Goal: Task Accomplishment & Management: Manage account settings

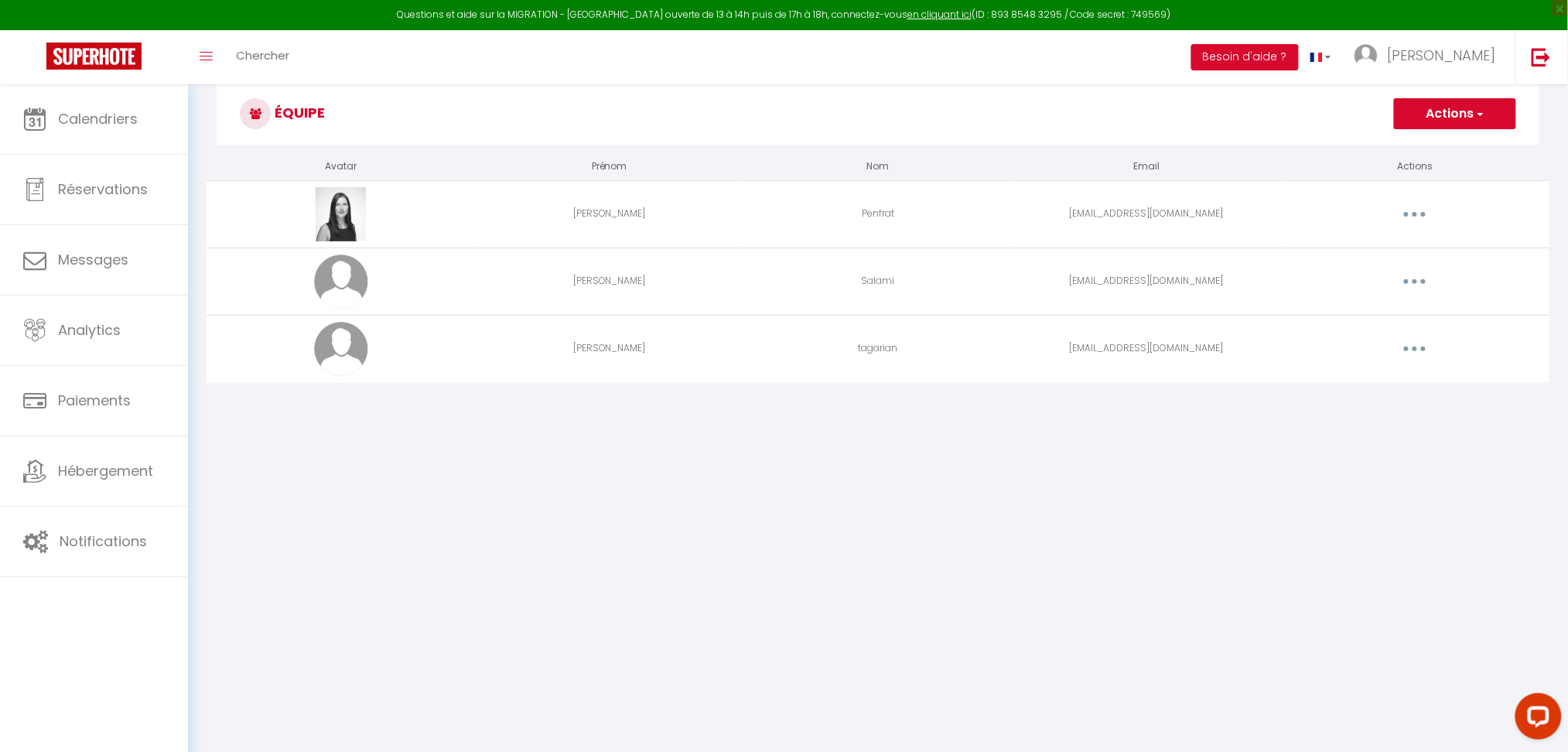
scroll to position [34, 0]
click at [1415, 347] on icon "button" at bounding box center [1414, 348] width 5 height 5
click at [1364, 375] on link "Editer" at bounding box center [1374, 383] width 114 height 26
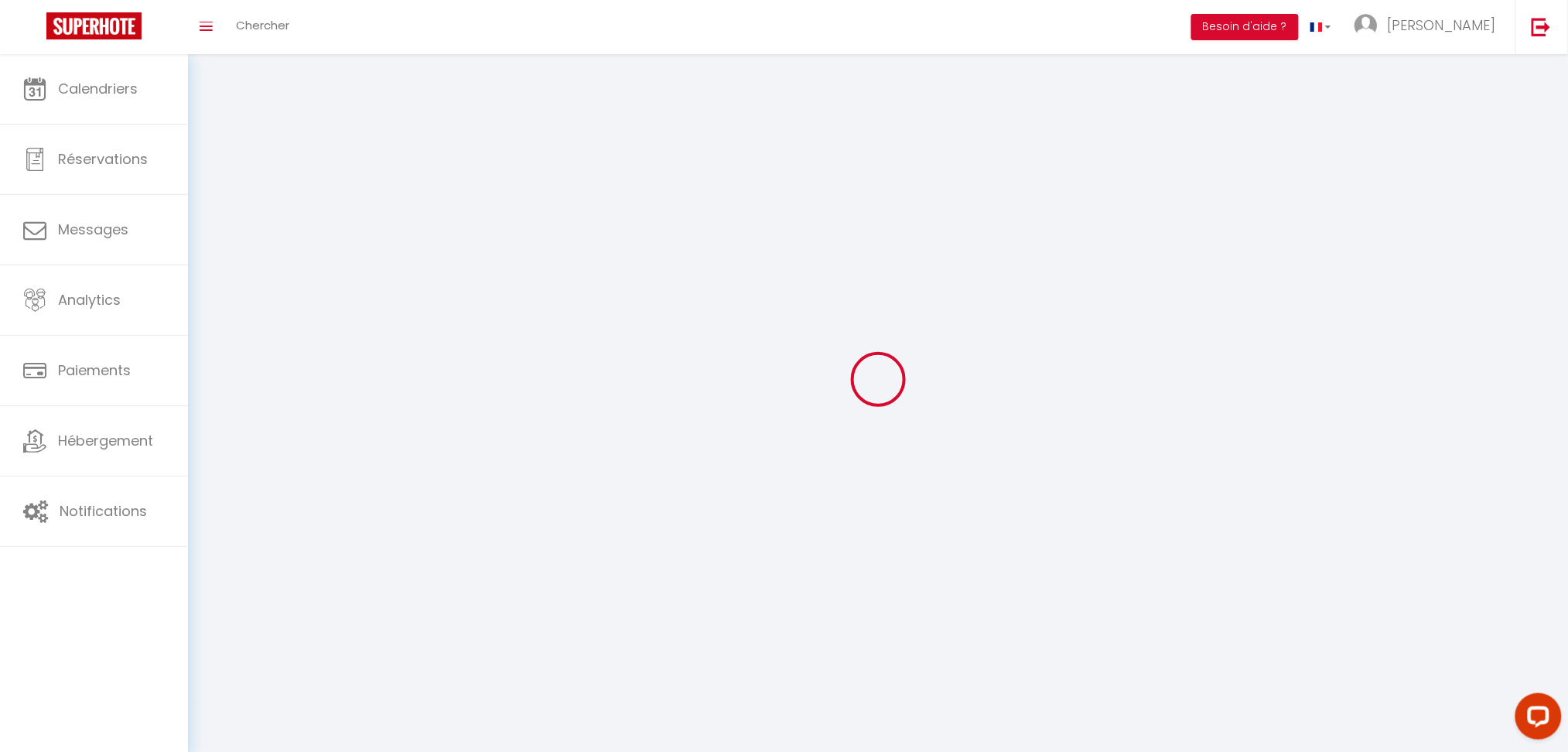
type input "[EMAIL_ADDRESS][DOMAIN_NAME]"
type input "[PERSON_NAME]"
type input "tagarian"
type input "[EMAIL_ADDRESS][DOMAIN_NAME]"
type textarea "[URL][DOMAIN_NAME]"
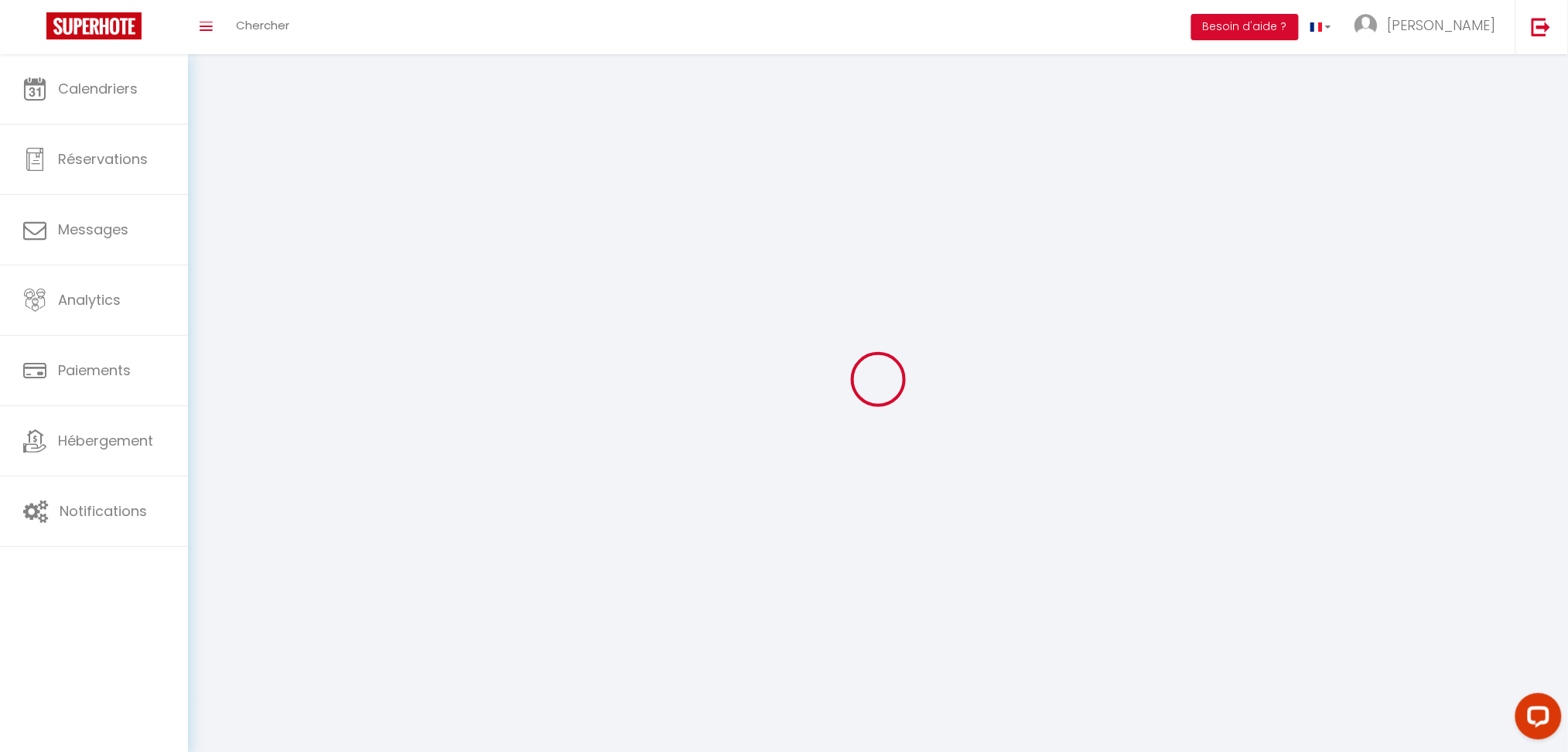
checkbox input "false"
checkbox input "true"
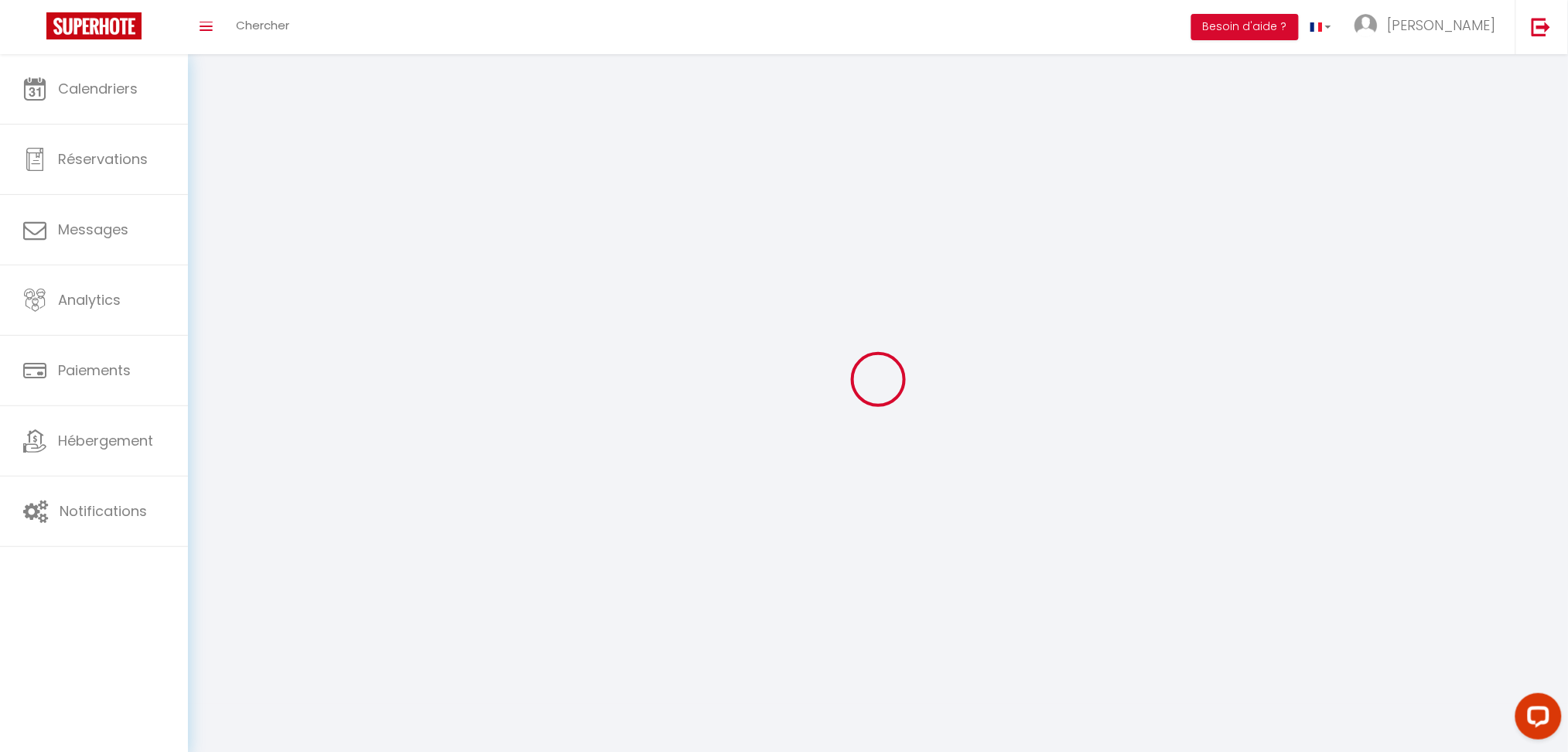
checkbox input "true"
checkbox input "false"
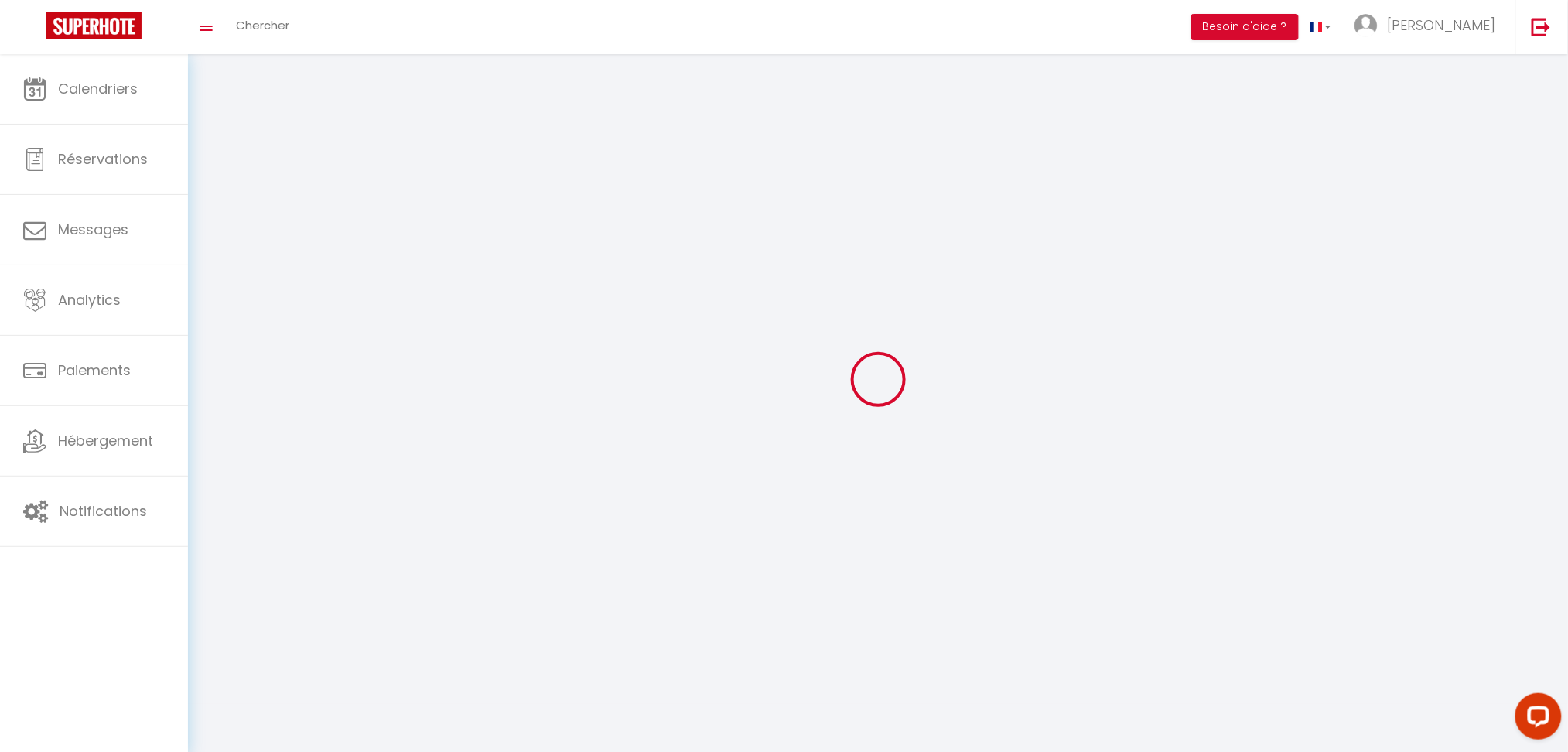
checkbox input "false"
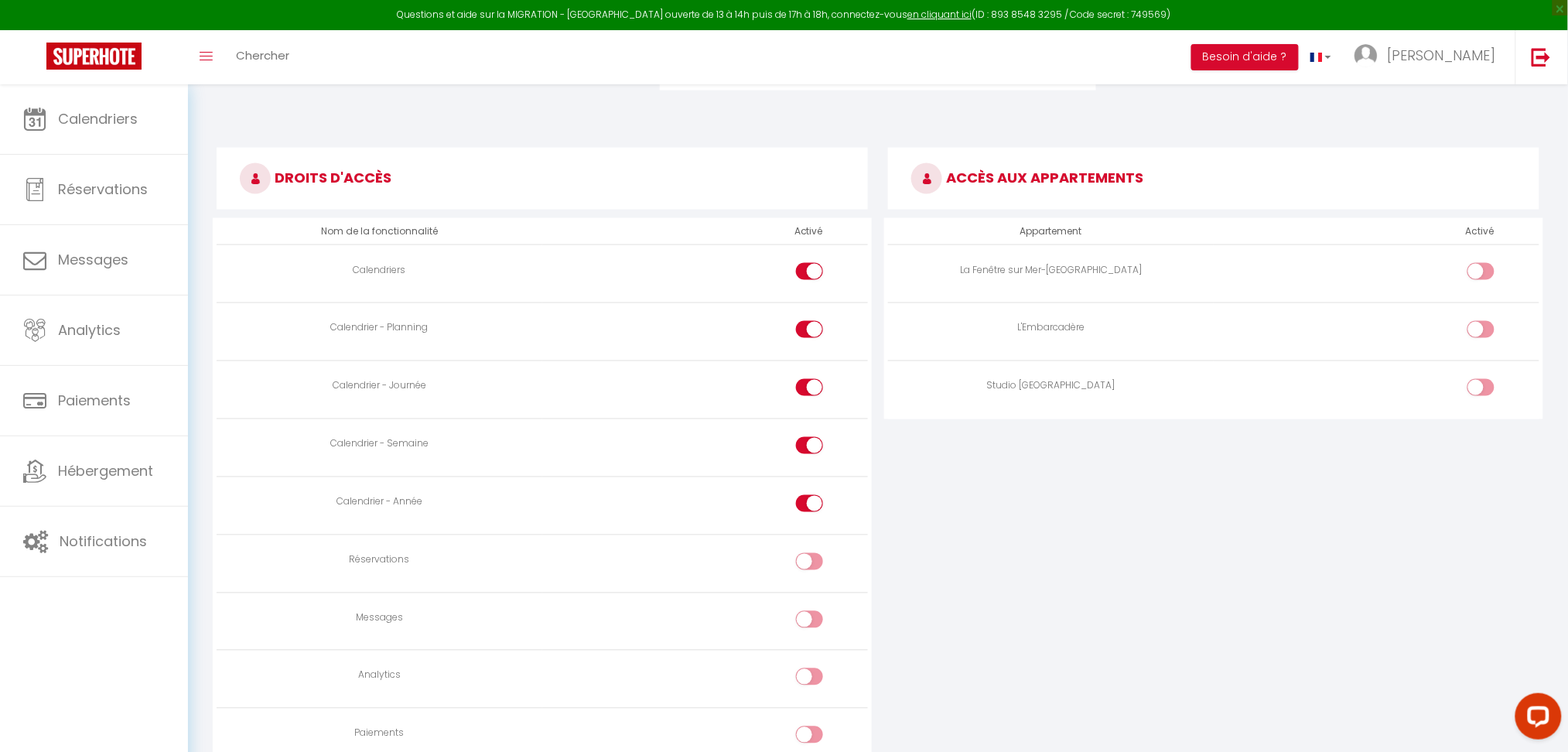
scroll to position [749, 0]
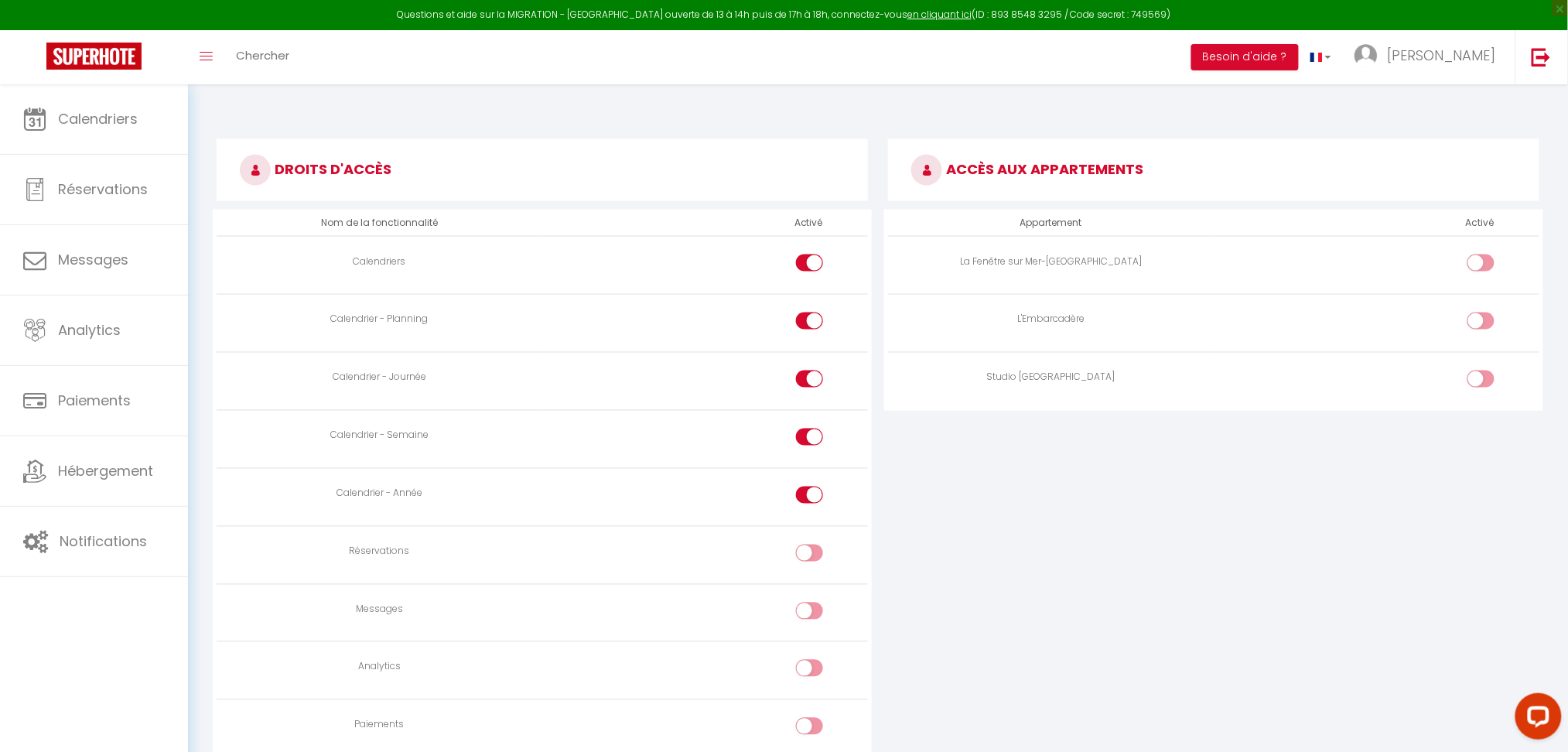
click at [1481, 375] on input "checkbox" at bounding box center [1494, 382] width 27 height 23
checkbox input "true"
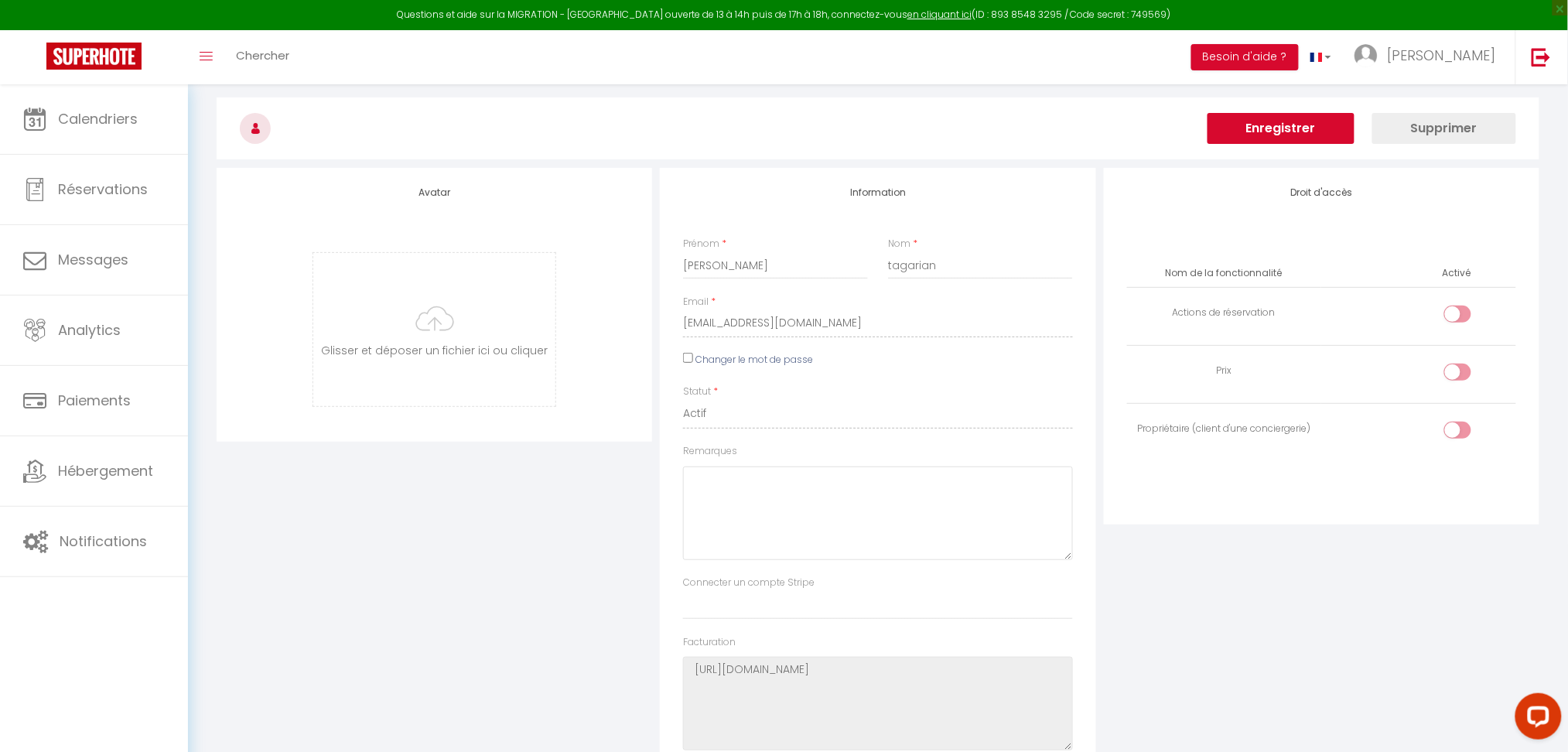
scroll to position [0, 0]
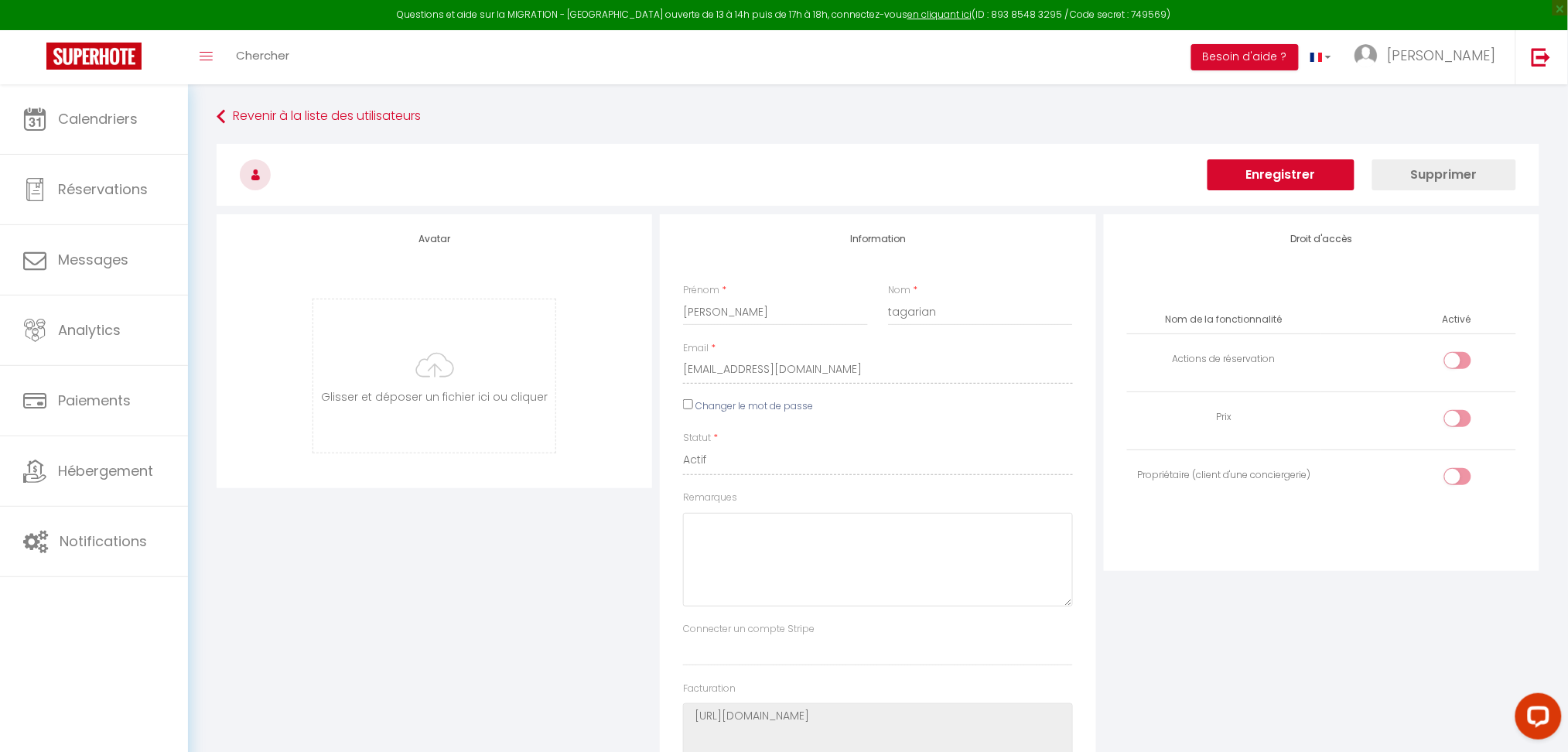
click at [1286, 166] on button "Enregistrer" at bounding box center [1281, 175] width 147 height 31
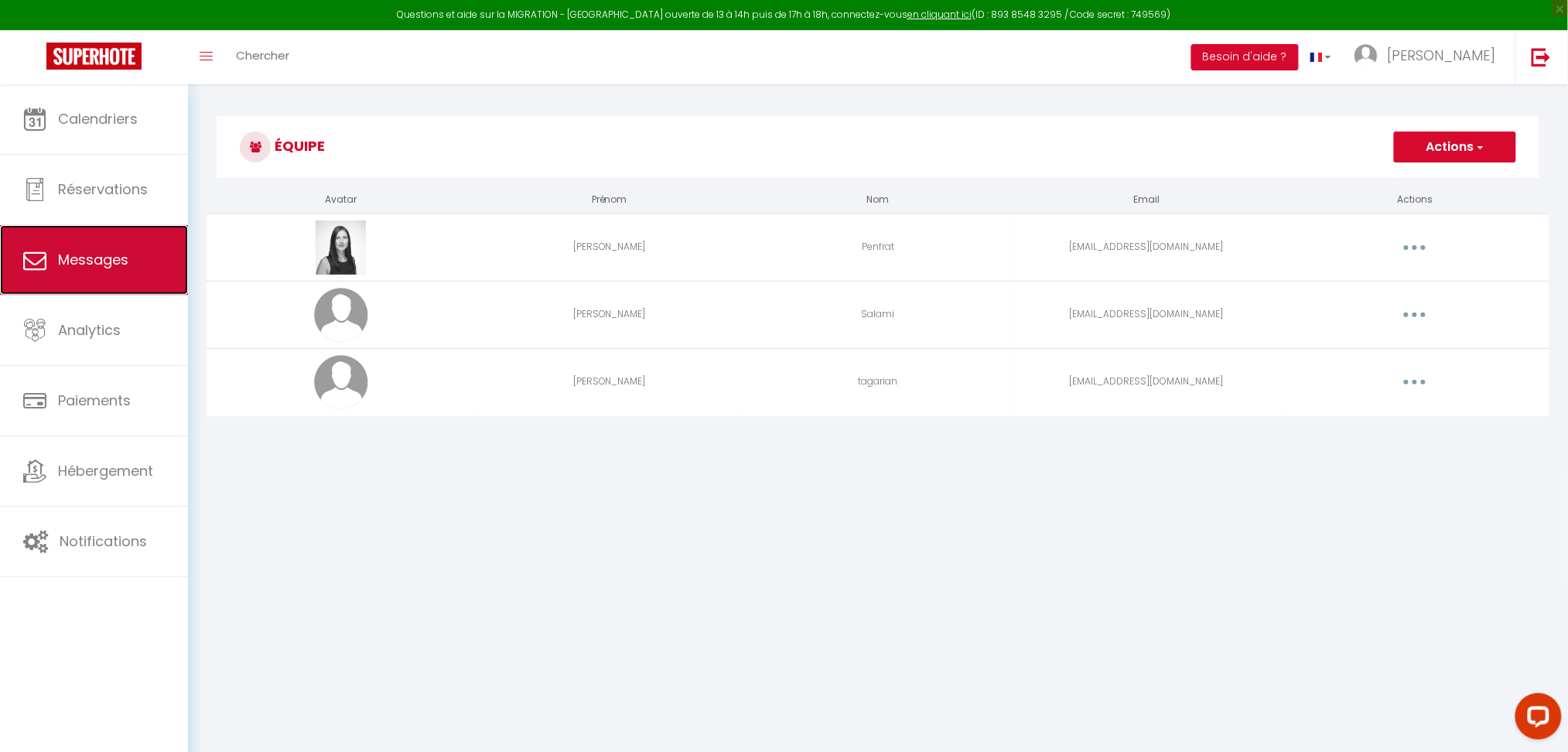
click at [84, 256] on span "Messages" at bounding box center [92, 259] width 70 height 19
select select "message"
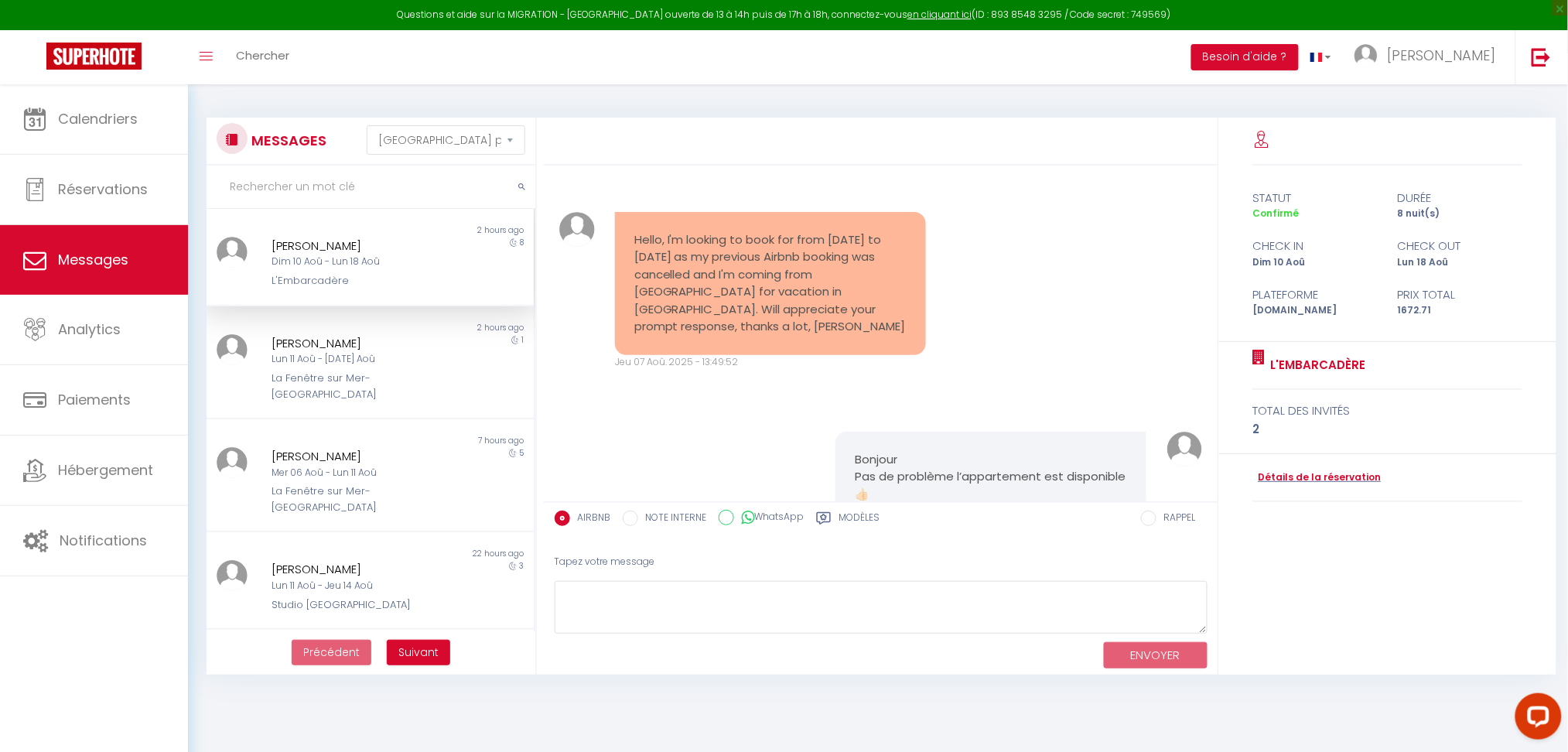
scroll to position [4594, 0]
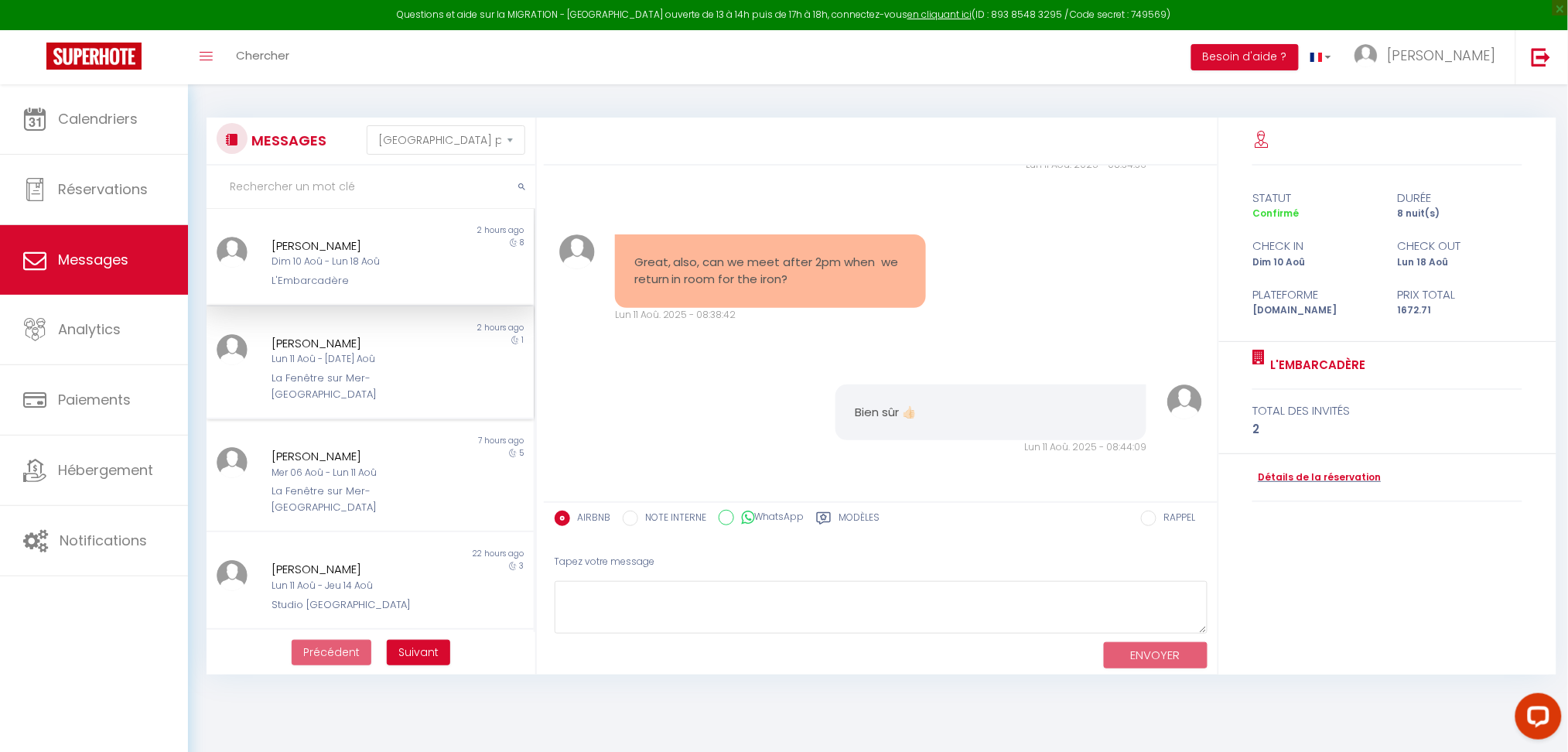
click at [344, 352] on div "Lun 11 Aoû - [DATE] Aoû" at bounding box center [357, 358] width 171 height 14
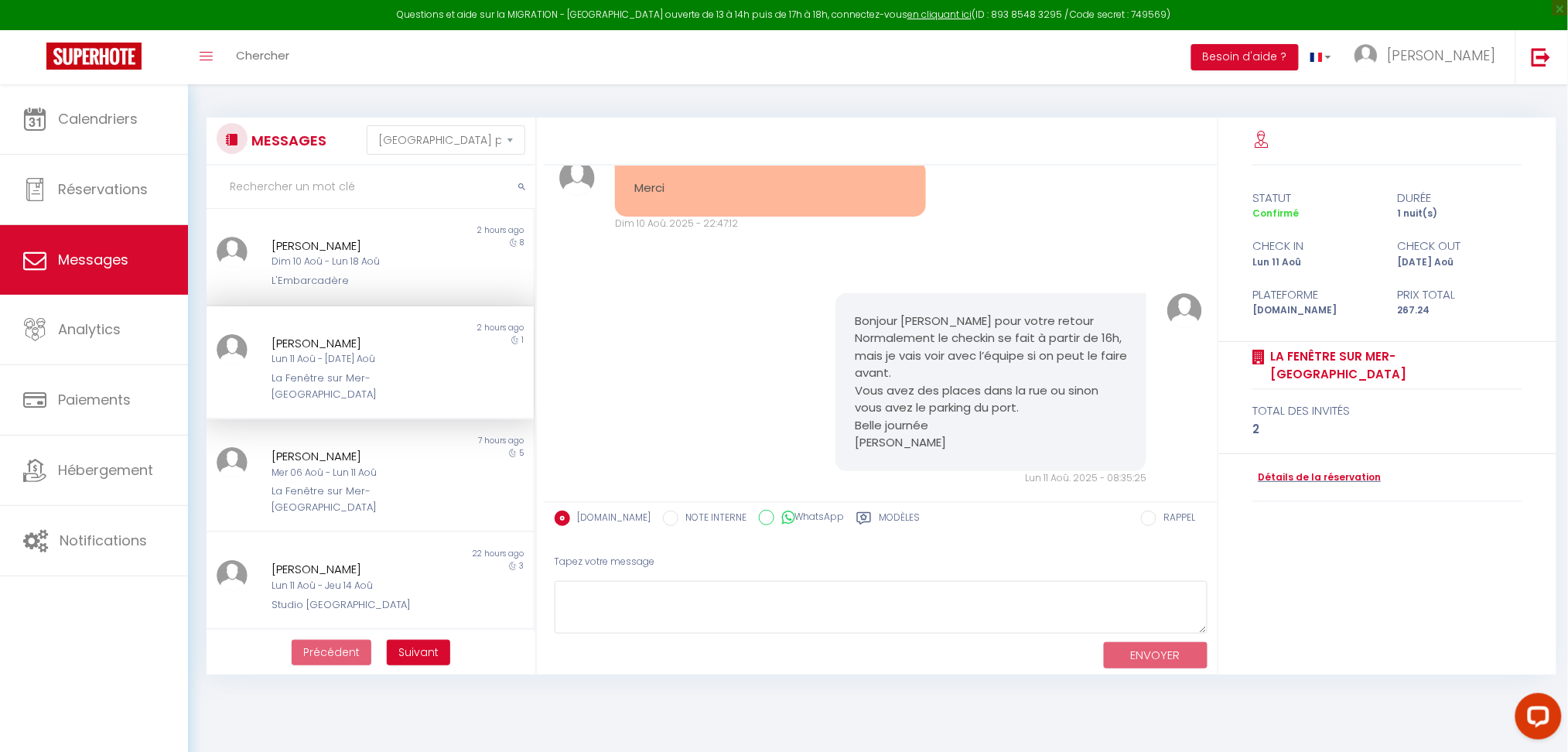
scroll to position [983, 0]
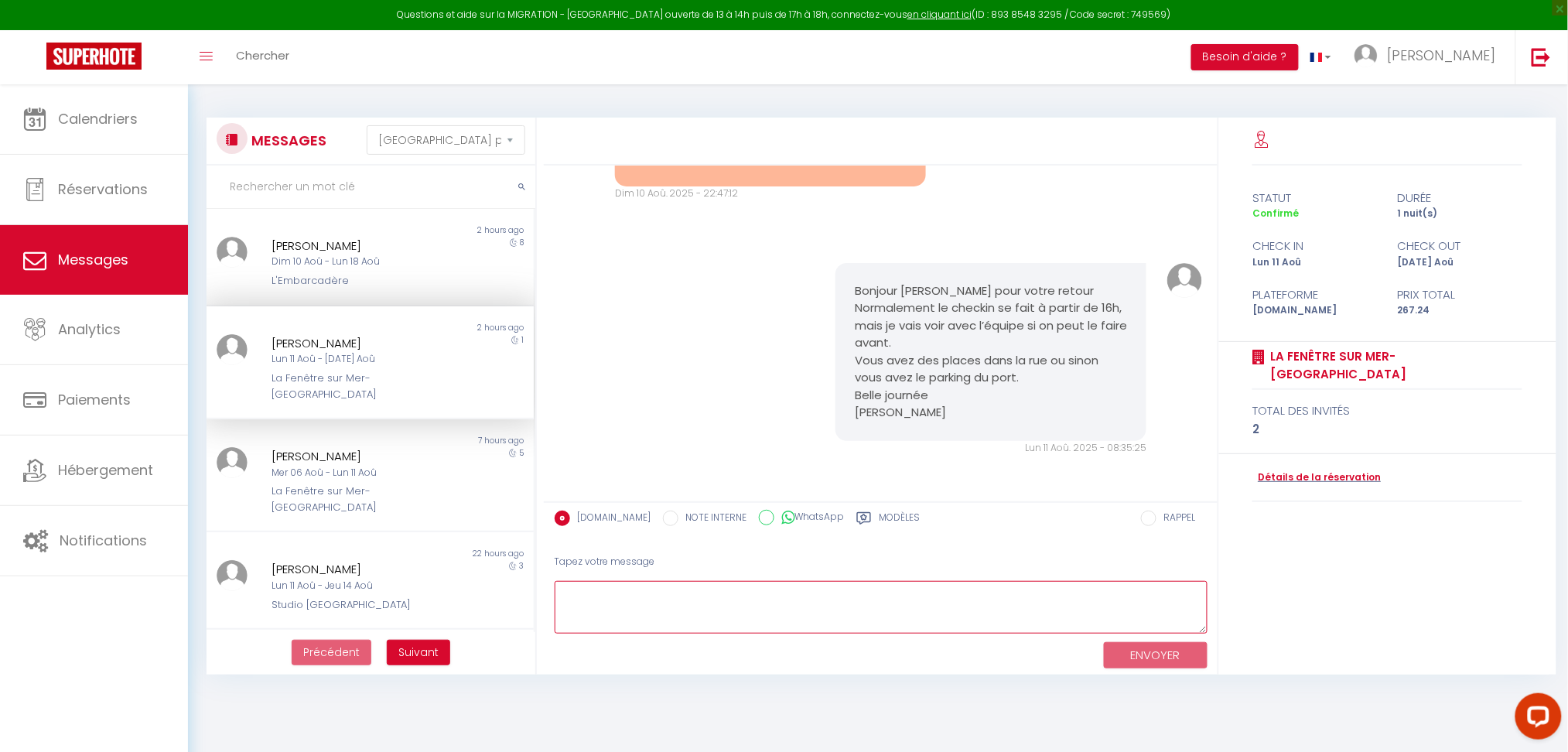
click at [586, 608] on textarea at bounding box center [881, 608] width 653 height 54
click at [947, 606] on textarea "Bonjour [PERSON_NAME] l'équipe de nettoyage n'aura pas fini avant 16h." at bounding box center [881, 608] width 653 height 54
click at [822, 610] on textarea "Bonjour [PERSON_NAME] l'équipe de nettoyage n'aura pas fini avant 16h. Si elle" at bounding box center [881, 608] width 653 height 54
click at [1023, 605] on textarea "Bonjour [PERSON_NAME] l'équipe de nettoyage n'aura surement pas fini avant 16h.…" at bounding box center [881, 608] width 653 height 54
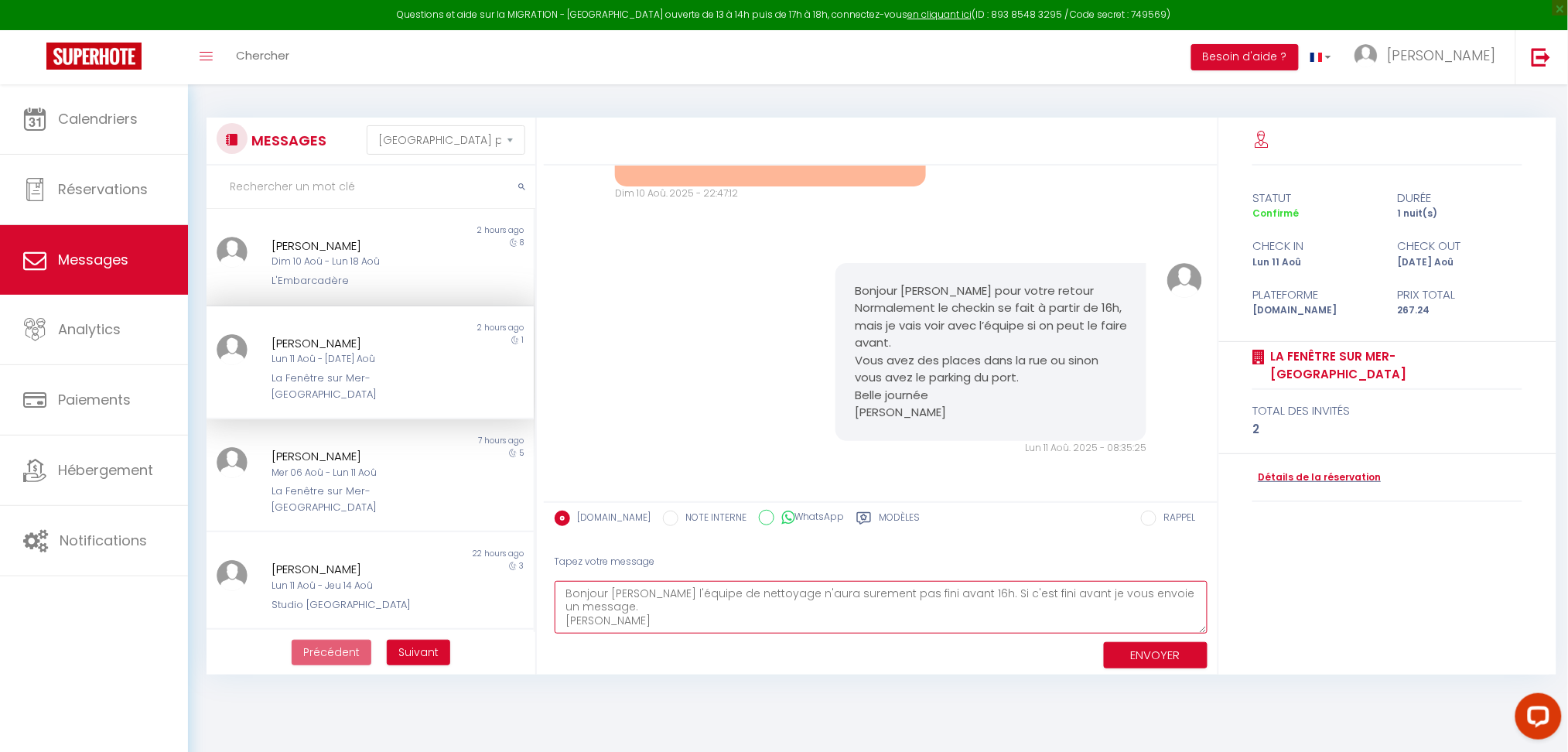
type textarea "Bonjour [PERSON_NAME] l'équipe de nettoyage n'aura surement pas fini avant 16h.…"
click at [1124, 657] on button "ENVOYER" at bounding box center [1156, 655] width 104 height 27
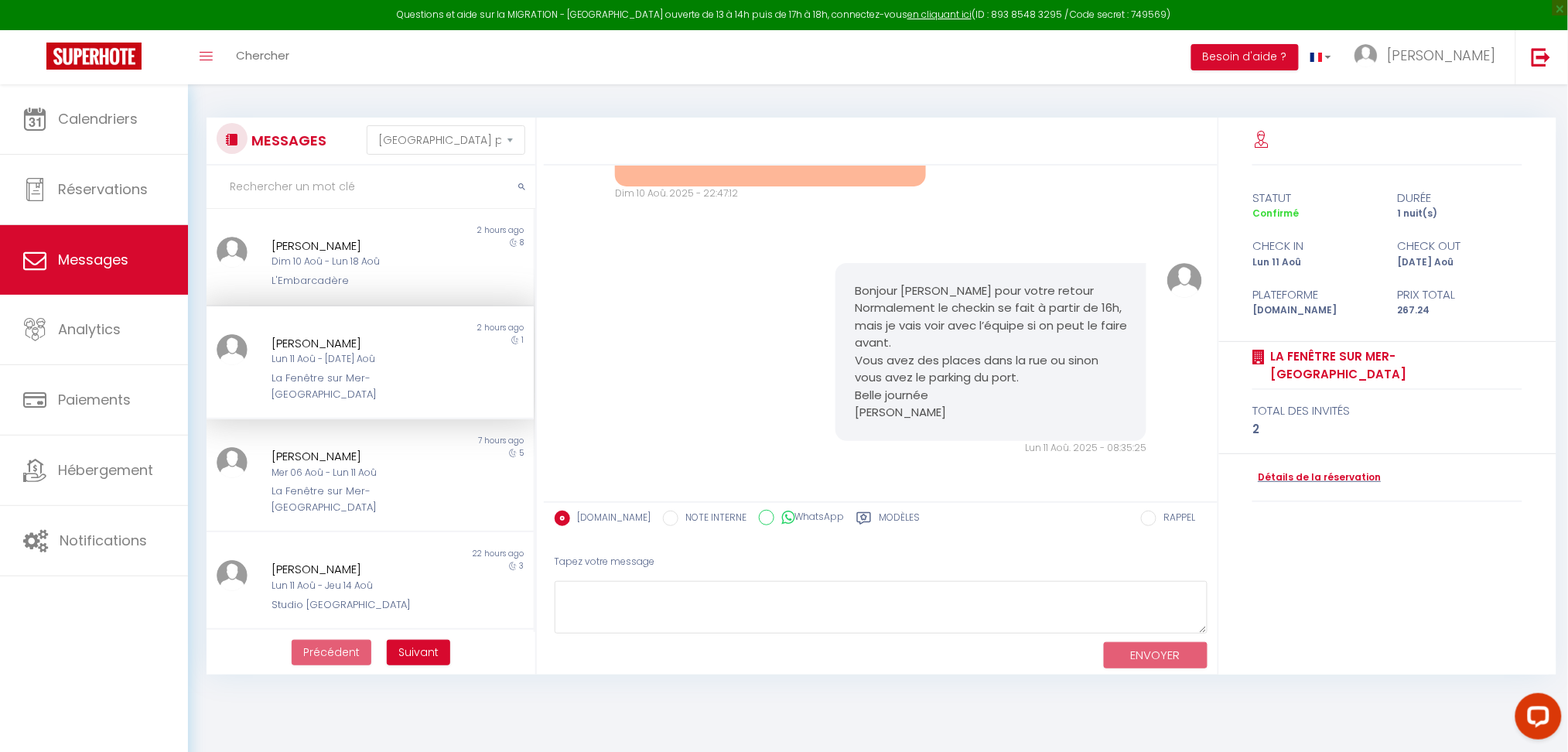
scroll to position [1185, 0]
